Goal: Task Accomplishment & Management: Complete application form

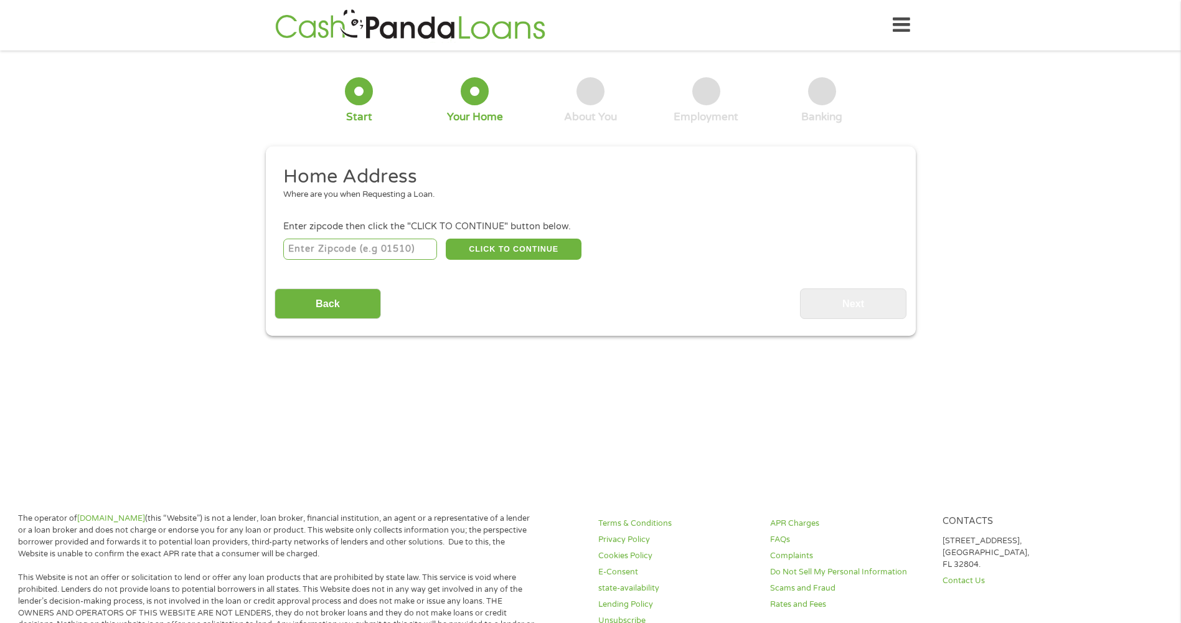
click at [365, 249] on input "number" at bounding box center [360, 248] width 154 height 21
type input "72901"
click at [563, 248] on button "CLICK TO CONTINUE" at bounding box center [514, 248] width 136 height 21
type input "72901"
type input "Fort [PERSON_NAME]"
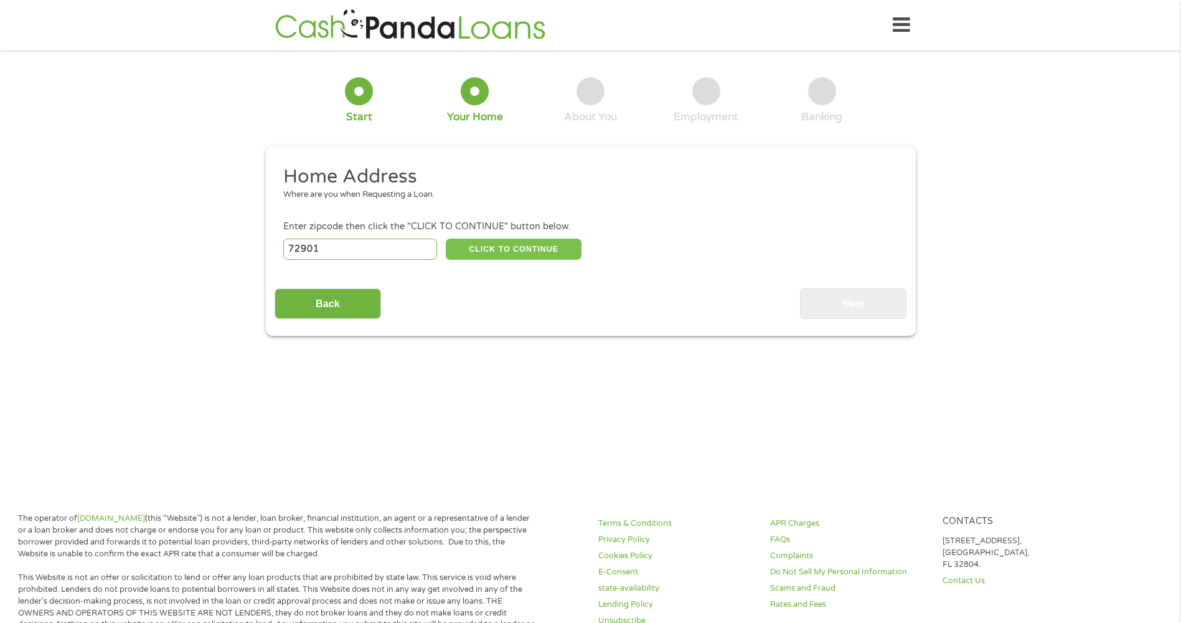
select select "[US_STATE]"
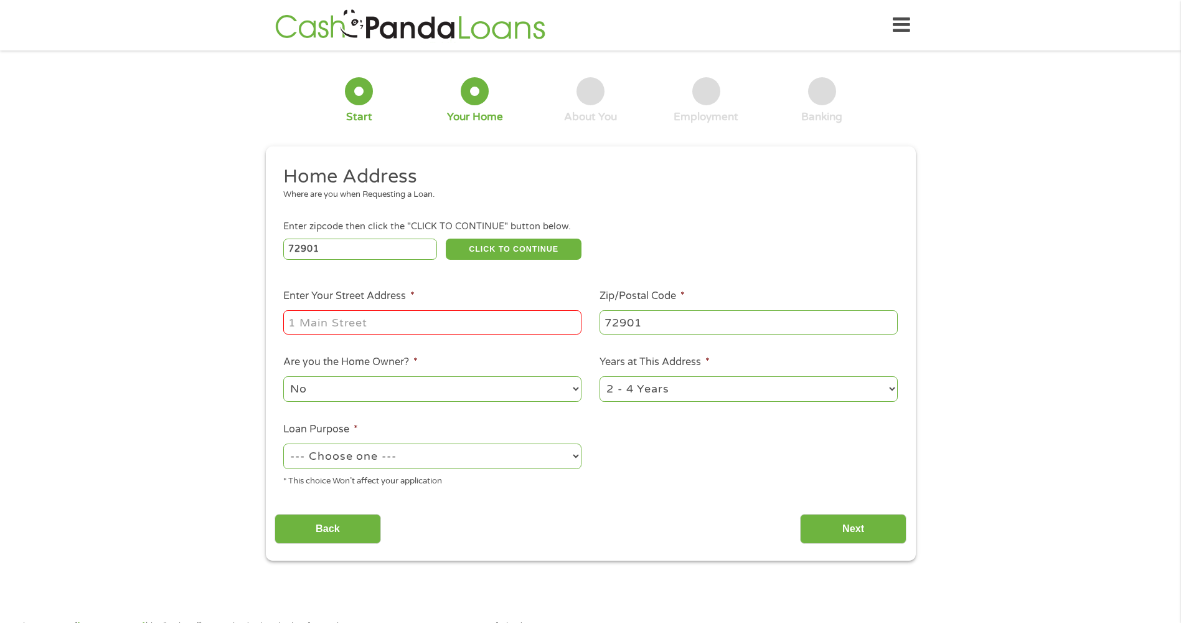
click at [355, 321] on input "Enter Your Street Address *" at bounding box center [432, 322] width 298 height 24
type input "1319 [GEOGRAPHIC_DATA]"
click at [690, 387] on select "1 Year or less 1 - 2 Years 2 - 4 Years Over 4 Years" at bounding box center [748, 389] width 298 height 26
select select "12months"
click at [599, 376] on select "1 Year or less 1 - 2 Years 2 - 4 Years Over 4 Years" at bounding box center [748, 389] width 298 height 26
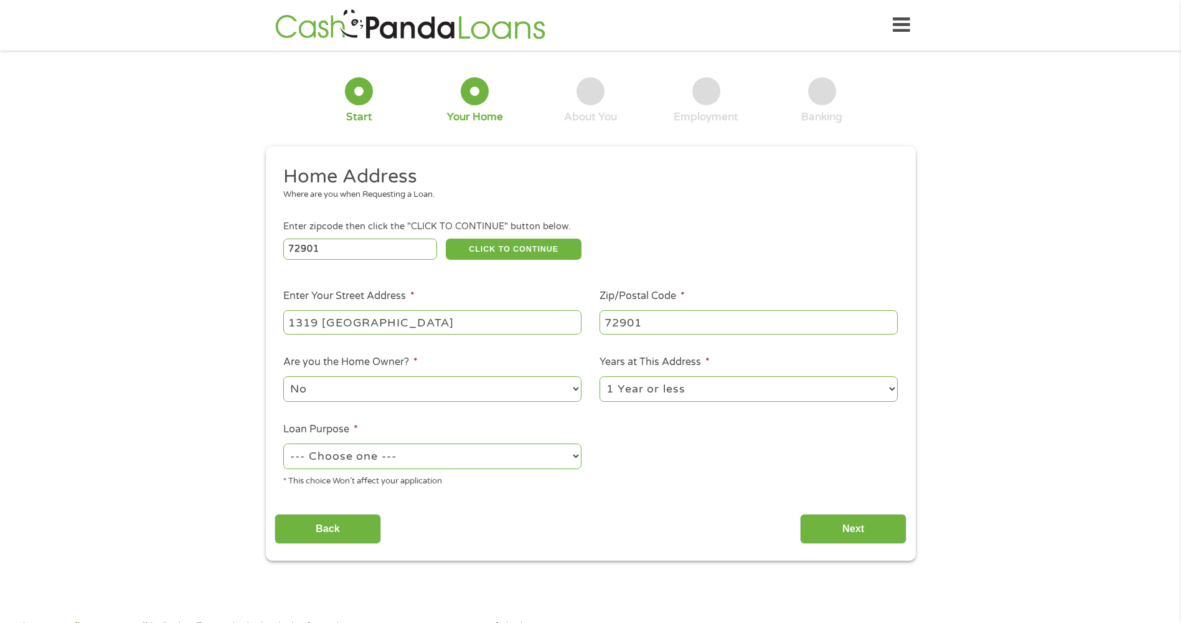
click at [395, 464] on select "--- Choose one --- Pay Bills Debt Consolidation Home Improvement Major Purchase…" at bounding box center [432, 456] width 298 height 26
select select "paybills"
click at [283, 443] on select "--- Choose one --- Pay Bills Debt Consolidation Home Improvement Major Purchase…" at bounding box center [432, 456] width 298 height 26
click at [858, 530] on input "Next" at bounding box center [853, 529] width 106 height 31
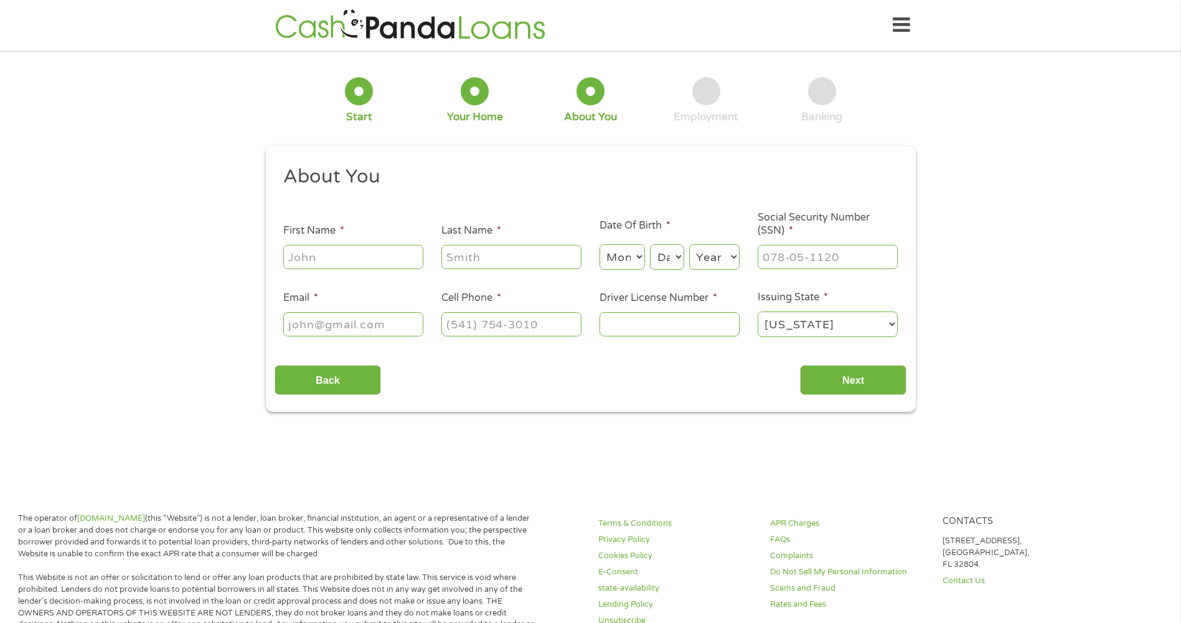
click at [311, 262] on input "First Name *" at bounding box center [353, 257] width 140 height 24
type input "Hope"
type input "[PERSON_NAME]"
select select "1"
select select "29"
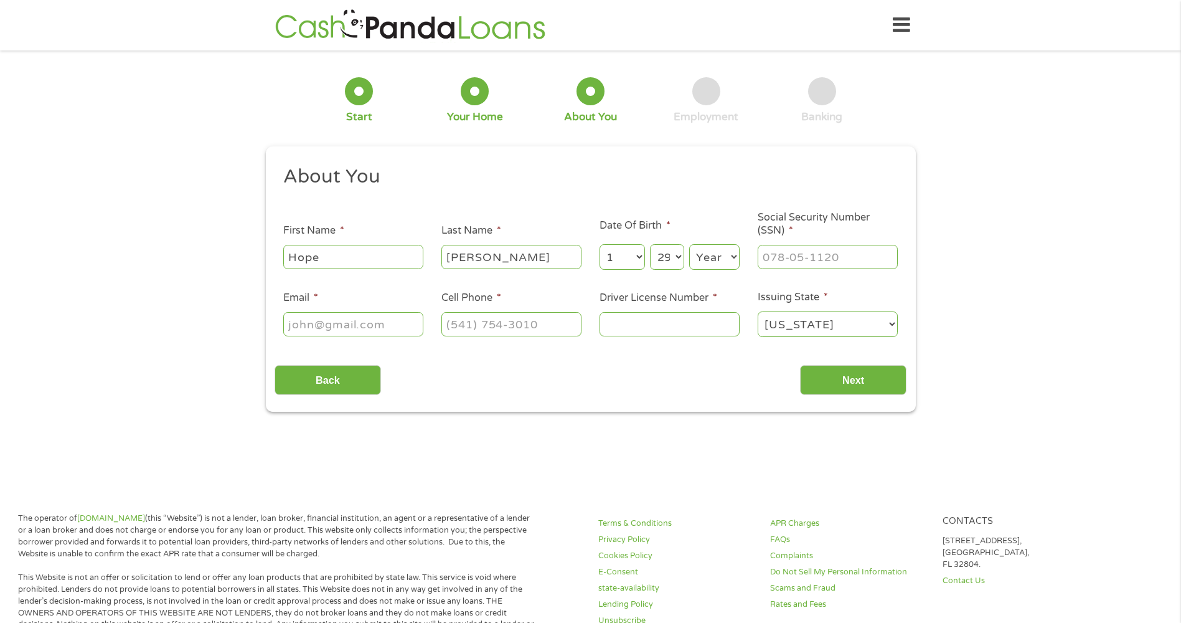
select select "1995"
type input "[EMAIL_ADDRESS][DOMAIN_NAME]"
type input "[PHONE_NUMBER]"
click at [821, 258] on input "___-__-____" at bounding box center [828, 257] width 140 height 24
type input "383-17-0220"
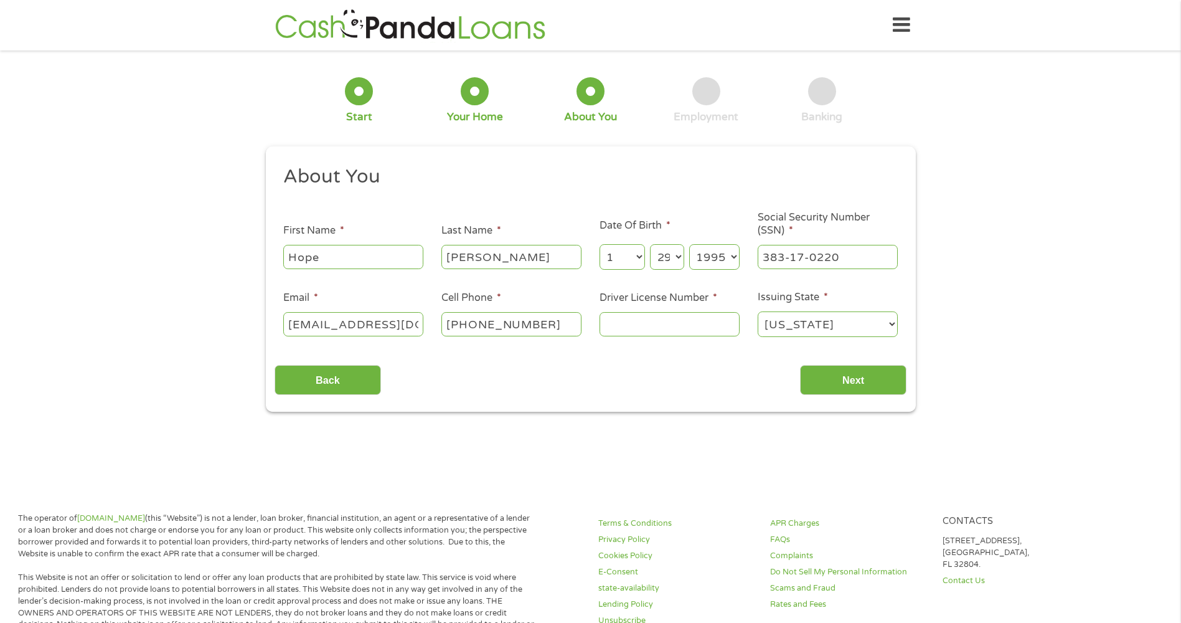
click at [697, 325] on input "Driver License Number *" at bounding box center [669, 324] width 140 height 24
type input "D320313585077"
click at [790, 321] on select "[US_STATE] [US_STATE] [US_STATE] [US_STATE] [US_STATE] [US_STATE] [US_STATE] [U…" at bounding box center [828, 324] width 140 height 26
select select "[US_STATE]"
click at [758, 311] on select "[US_STATE] [US_STATE] [US_STATE] [US_STATE] [US_STATE] [US_STATE] [US_STATE] [U…" at bounding box center [828, 324] width 140 height 26
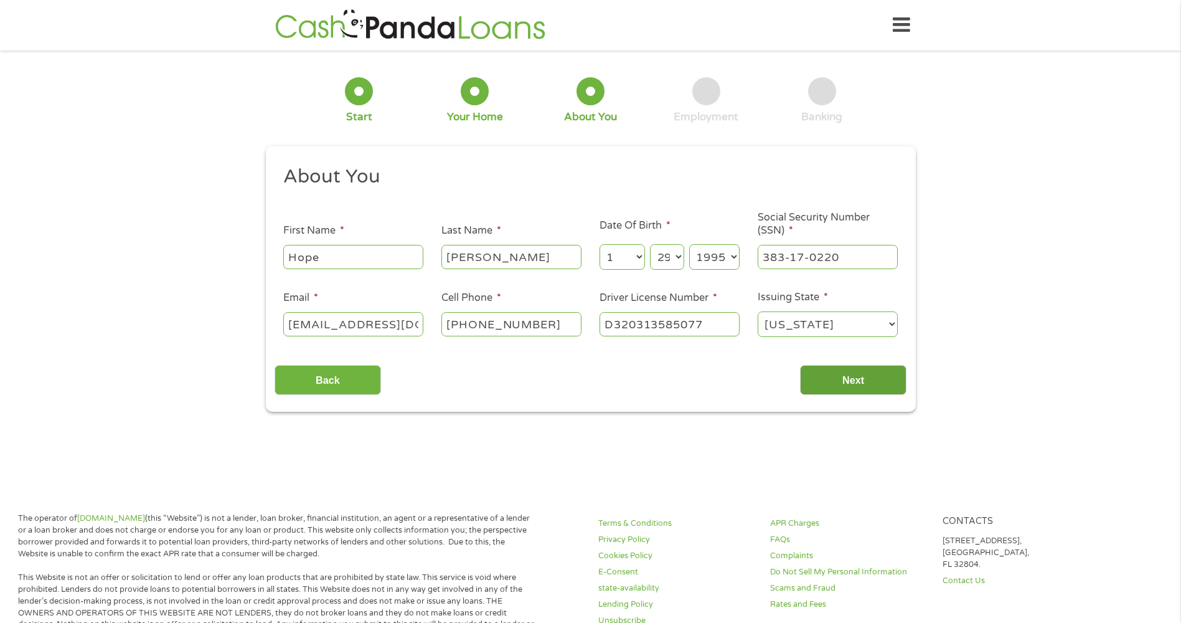
click at [839, 379] on input "Next" at bounding box center [853, 380] width 106 height 31
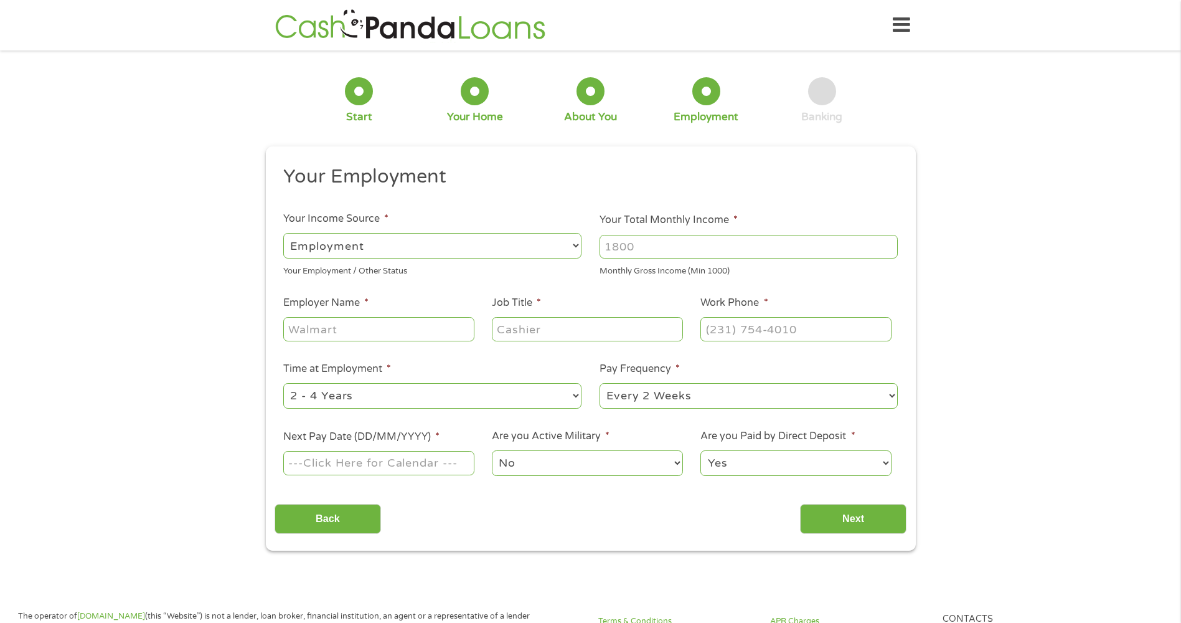
click at [701, 242] on input "Your Total Monthly Income *" at bounding box center [748, 247] width 298 height 24
type input "1500"
click at [371, 332] on input "Employer Name *" at bounding box center [378, 329] width 190 height 24
type input "Doordash"
click at [423, 247] on select "--- Choose one --- Employment [DEMOGRAPHIC_DATA] Benefits" at bounding box center [432, 246] width 298 height 26
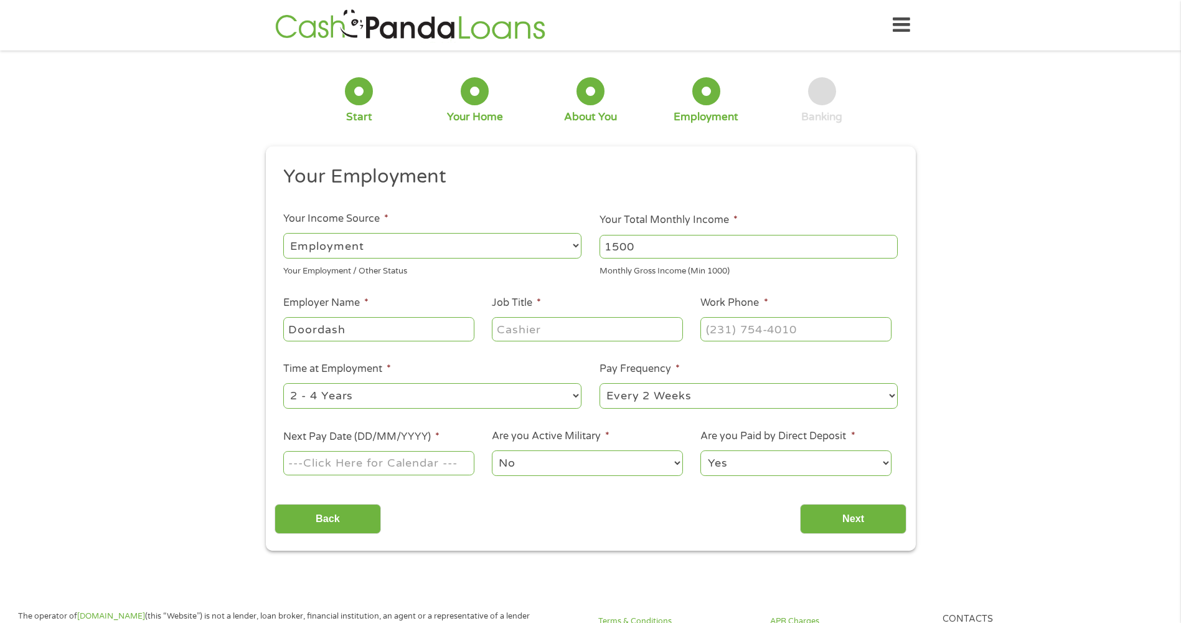
select select "selfEmployed"
click at [283, 233] on select "--- Choose one --- Employment [DEMOGRAPHIC_DATA] Benefits" at bounding box center [432, 246] width 298 height 26
click at [530, 326] on input "Job Title *" at bounding box center [587, 329] width 190 height 24
type input "Delivery Driver"
click at [778, 327] on input "(___) ___-____" at bounding box center [795, 329] width 190 height 24
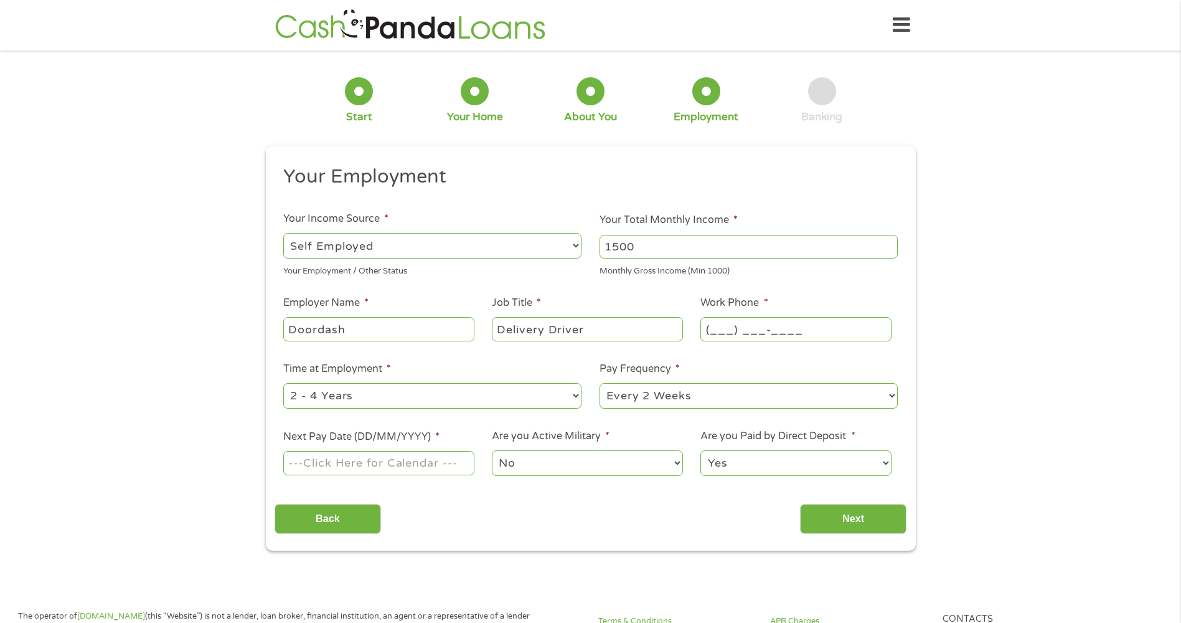
drag, startPoint x: 712, startPoint y: 328, endPoint x: 735, endPoint y: 334, distance: 23.3
click at [712, 328] on input "(___) ___-____" at bounding box center [795, 329] width 190 height 24
type input "[PHONE_NUMBER]"
click at [500, 395] on select "--- Choose one --- 1 Year or less 1 - 2 Years 2 - 4 Years Over 4 Years" at bounding box center [432, 396] width 298 height 26
select select "60months"
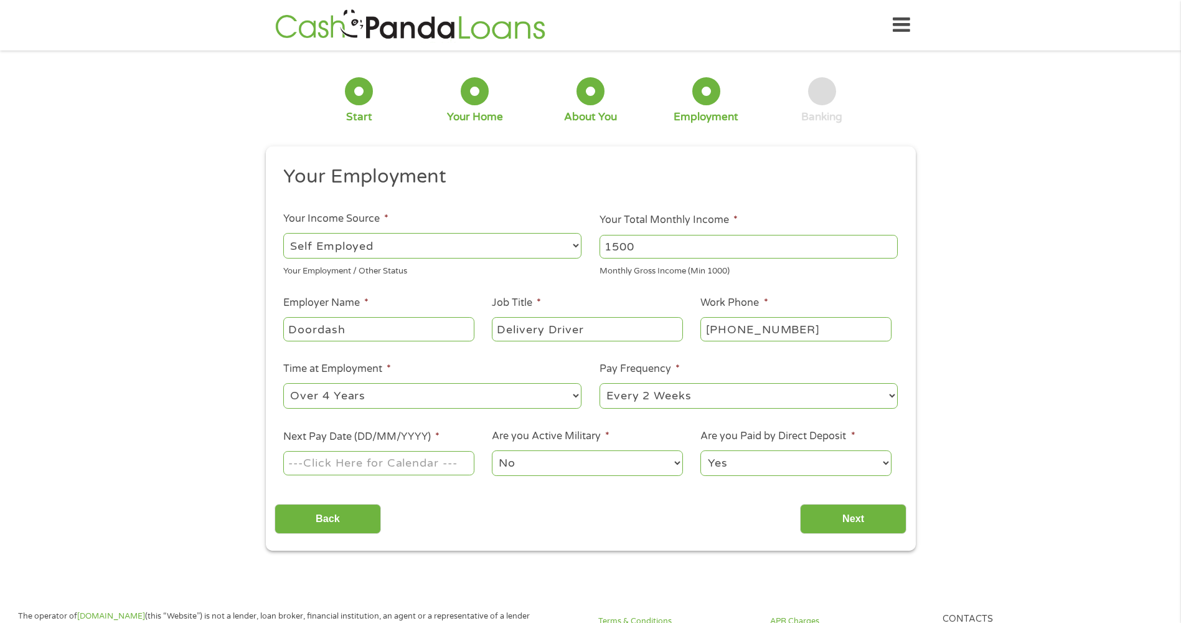
click at [283, 383] on select "--- Choose one --- 1 Year or less 1 - 2 Years 2 - 4 Years Over 4 Years" at bounding box center [432, 396] width 298 height 26
click at [715, 398] on select "--- Choose one --- Every 2 Weeks Every Week Monthly Semi-Monthly" at bounding box center [748, 396] width 298 height 26
click at [599, 383] on select "--- Choose one --- Every 2 Weeks Every Week Monthly Semi-Monthly" at bounding box center [748, 396] width 298 height 26
click at [410, 452] on input "Next Pay Date (DD/MM/YYYY) *" at bounding box center [378, 463] width 190 height 24
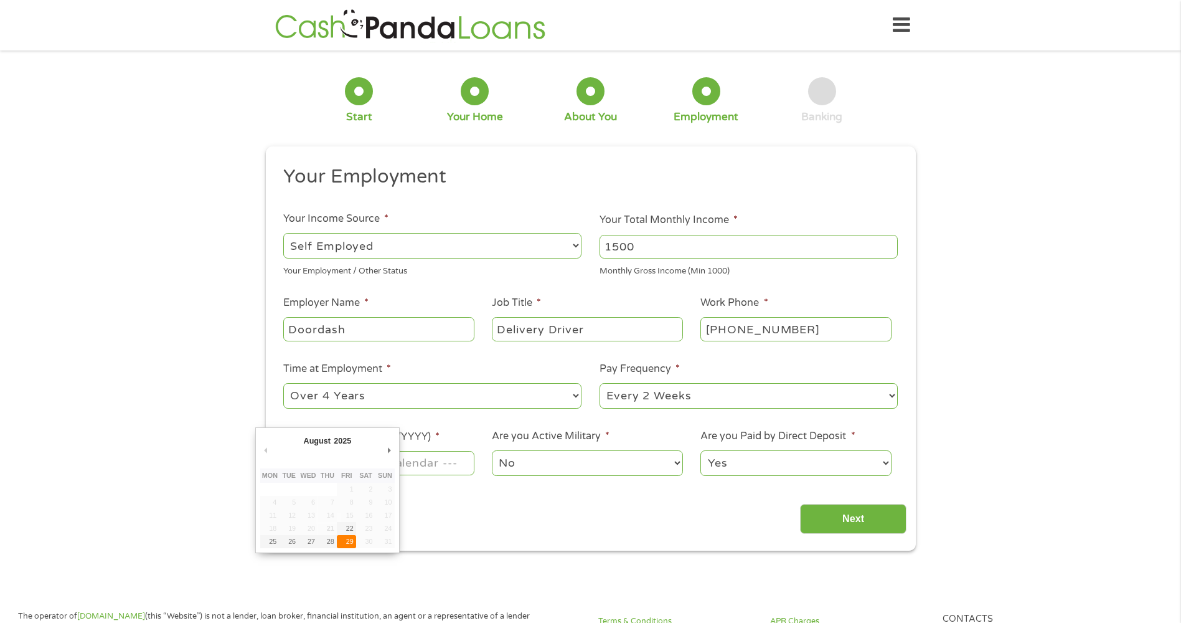
type input "[DATE]"
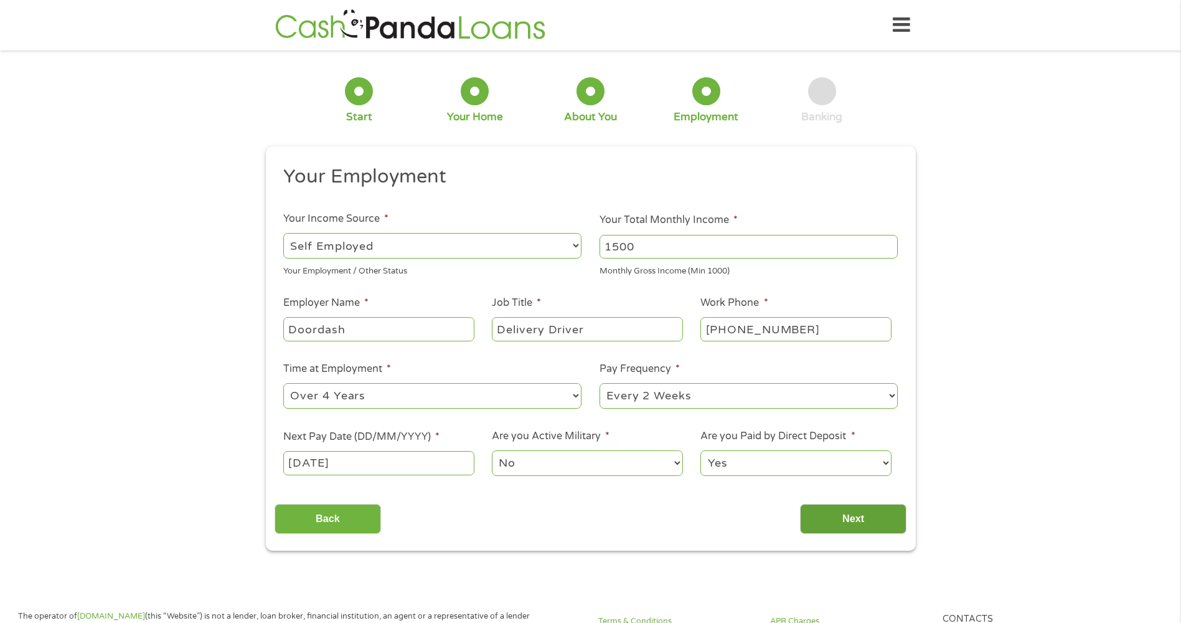
click at [855, 520] on input "Next" at bounding box center [853, 519] width 106 height 31
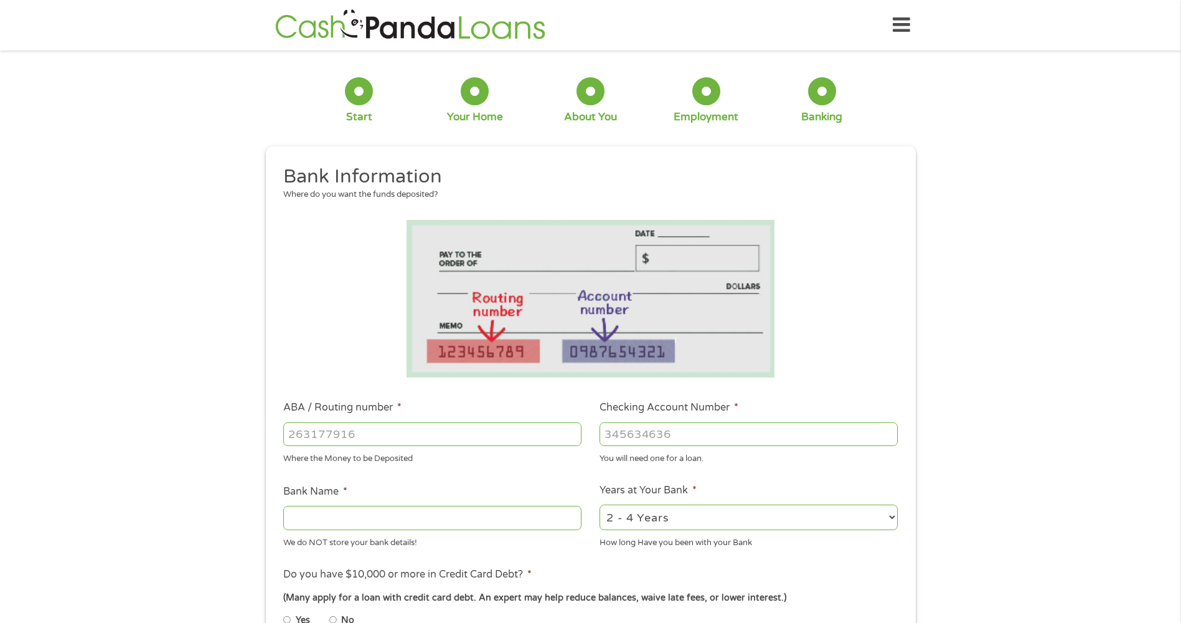
click at [374, 433] on input "ABA / Routing number *" at bounding box center [432, 434] width 298 height 24
type input "103100195"
type input "CENTRAL NATIONAL BANK TRUST"
type input "103100195"
type input "[CREDIT_CARD_NUMBER]"
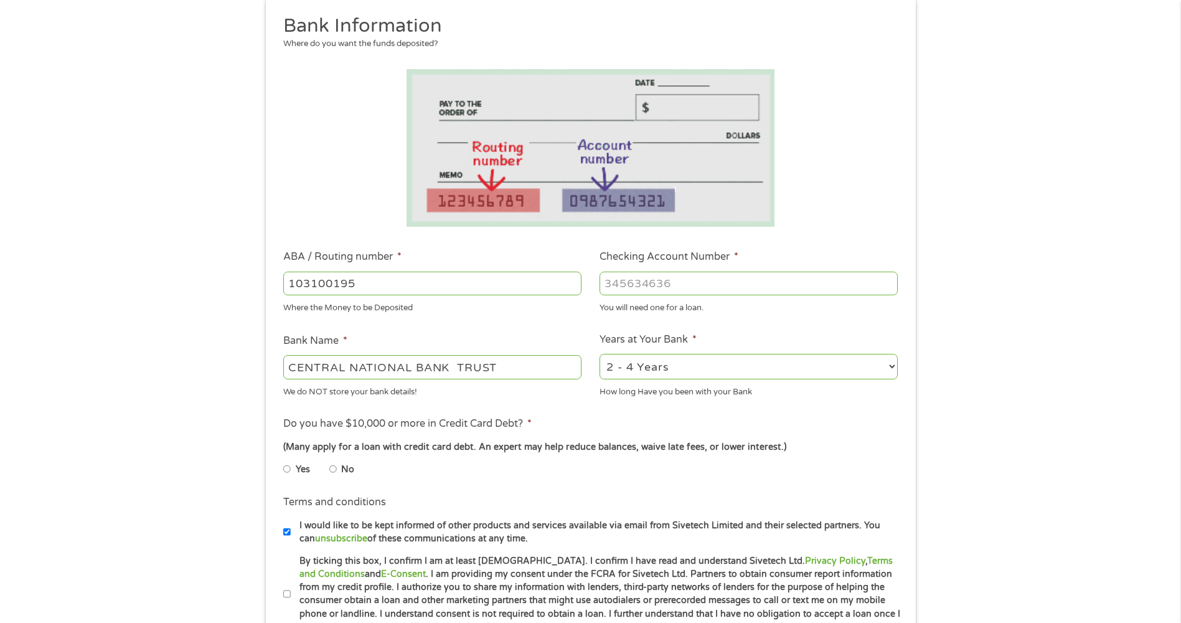
scroll to position [187, 0]
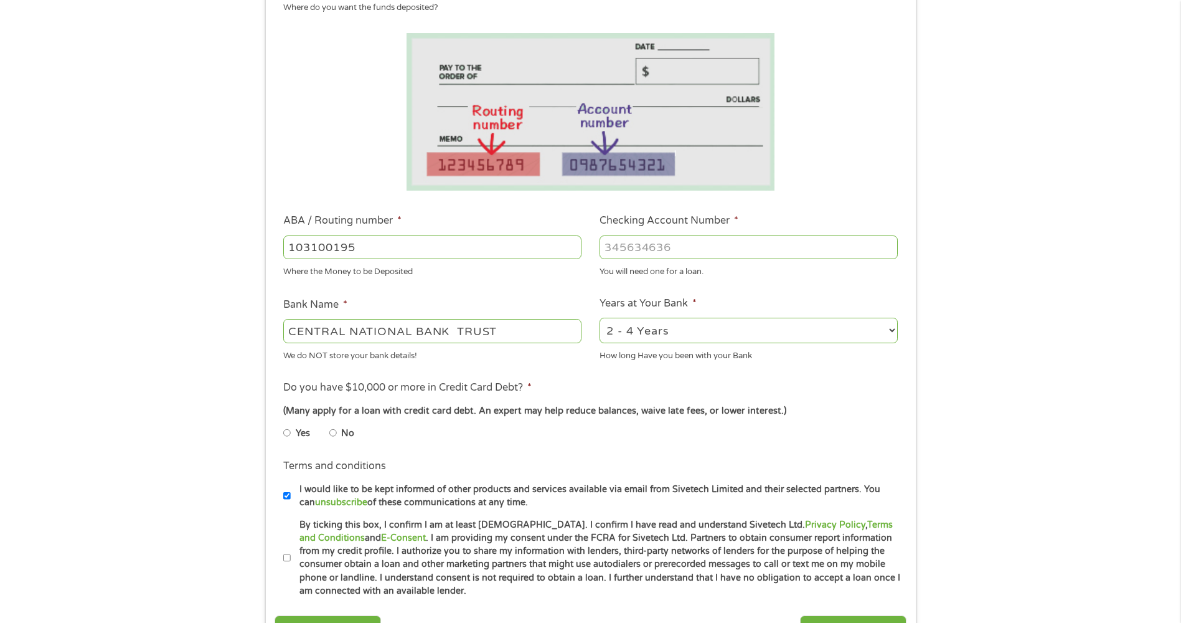
click at [332, 432] on input "No" at bounding box center [332, 433] width 7 height 20
radio input "true"
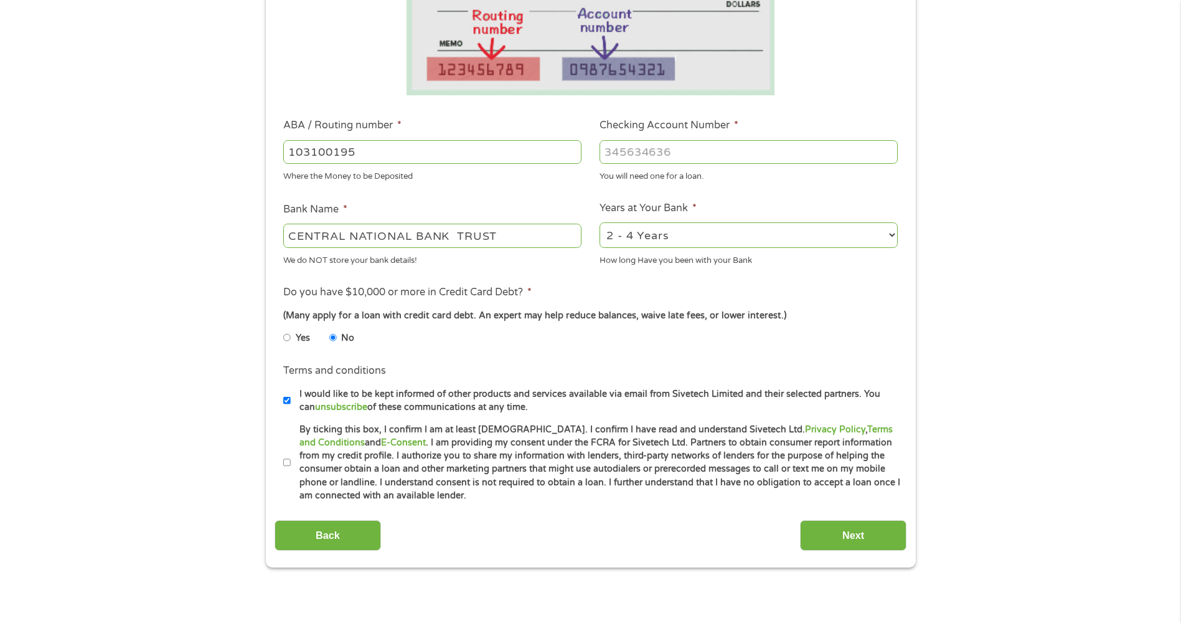
scroll to position [311, 0]
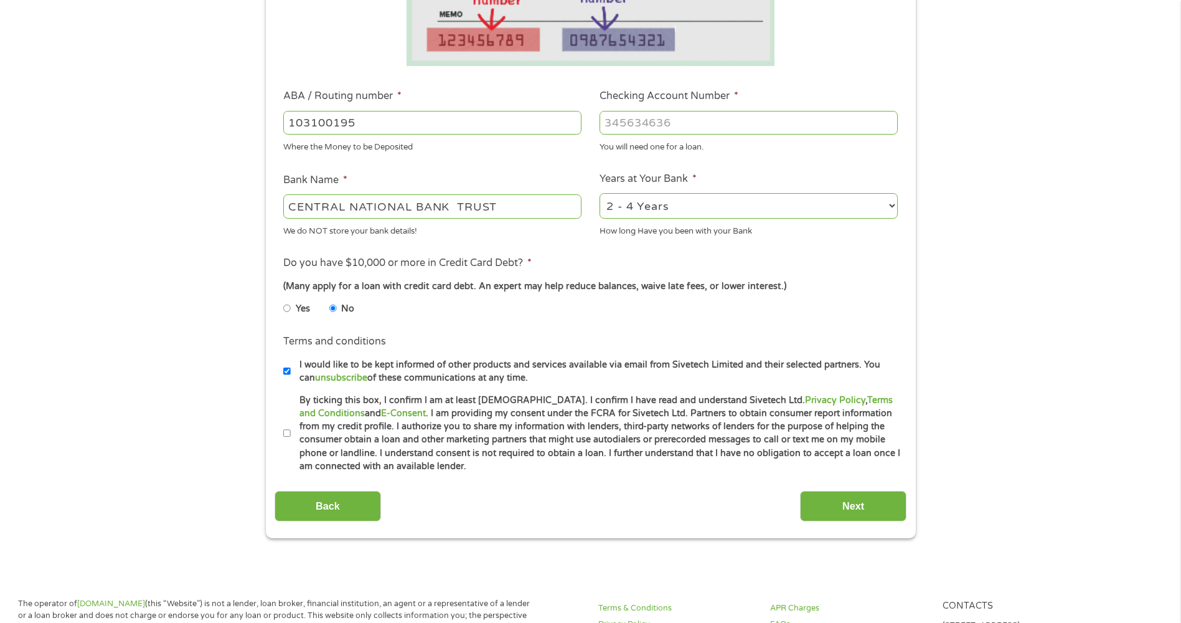
click at [284, 434] on input "By ticking this box, I confirm I am at least [DEMOGRAPHIC_DATA]. I confirm I ha…" at bounding box center [286, 433] width 7 height 20
checkbox input "true"
click at [847, 508] on input "Next" at bounding box center [853, 506] width 106 height 31
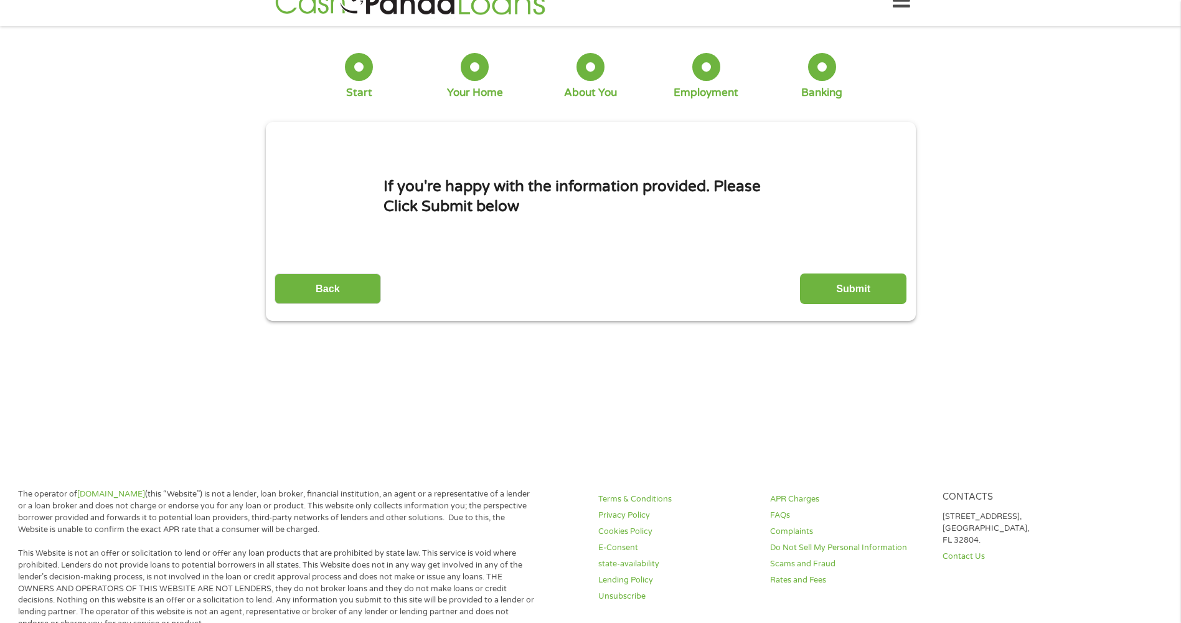
scroll to position [0, 0]
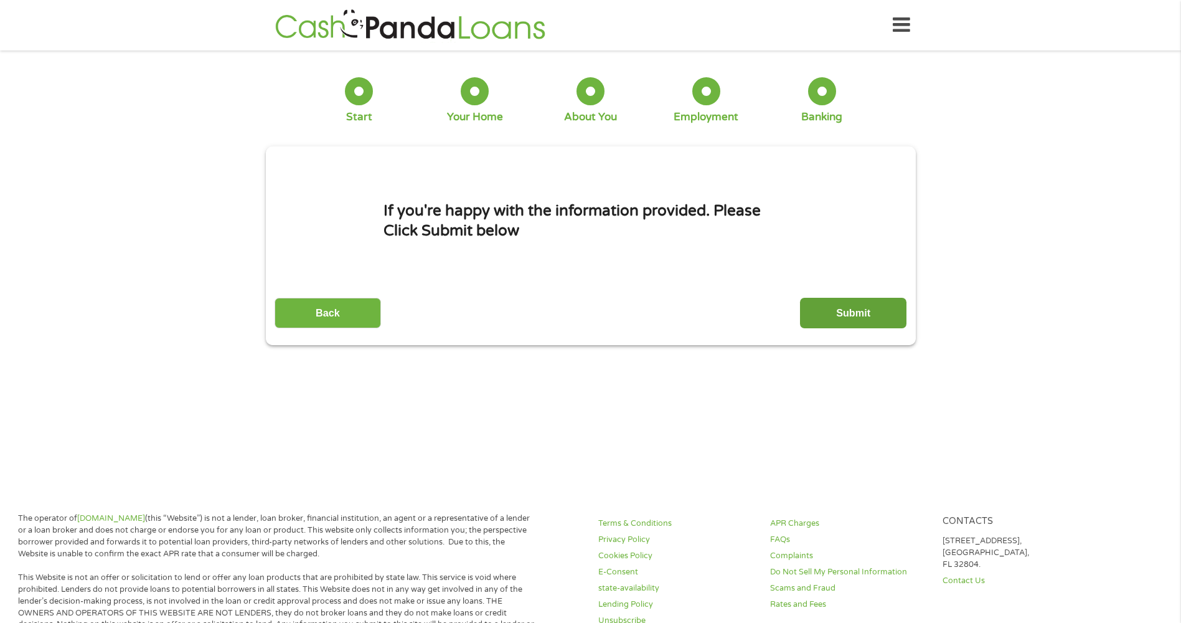
click at [867, 311] on input "Submit" at bounding box center [853, 313] width 106 height 31
